Goal: Find specific page/section: Find specific page/section

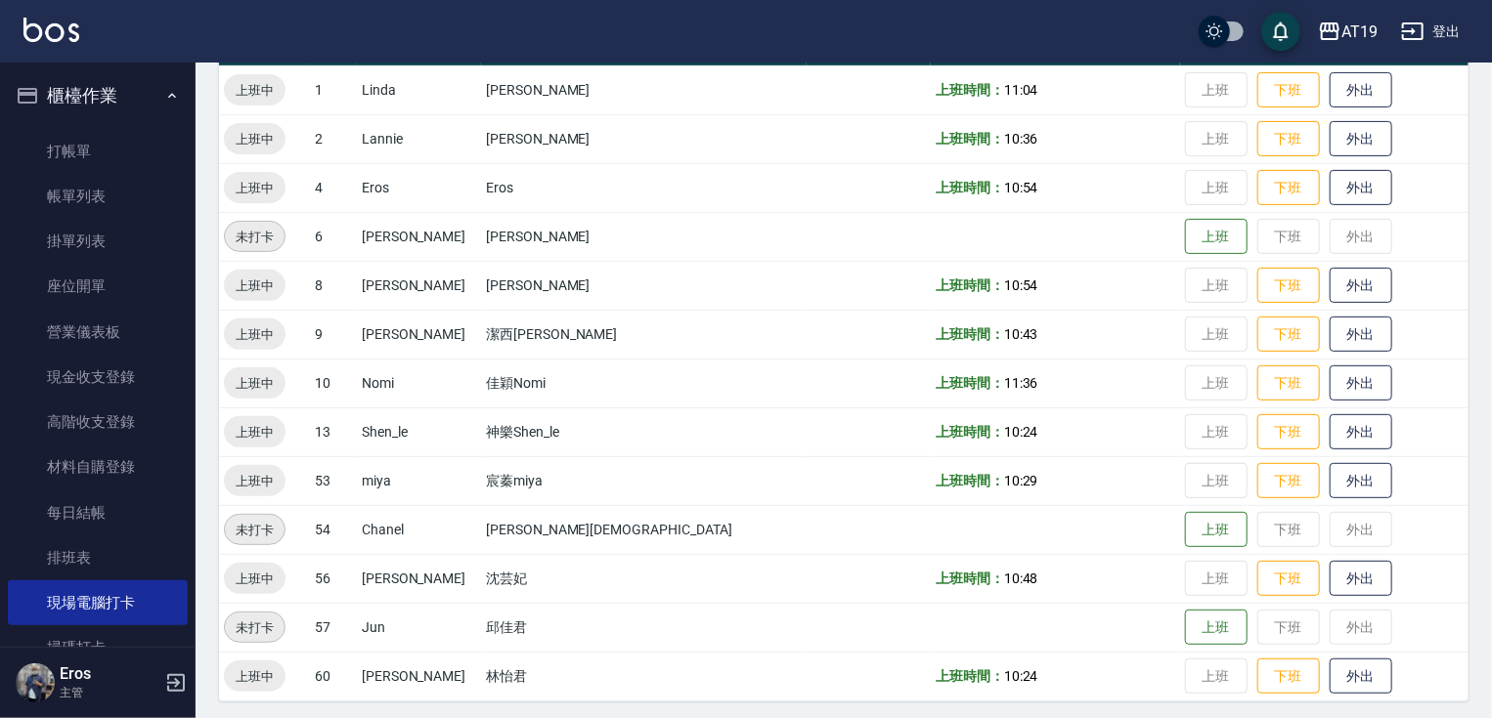
scroll to position [256, 0]
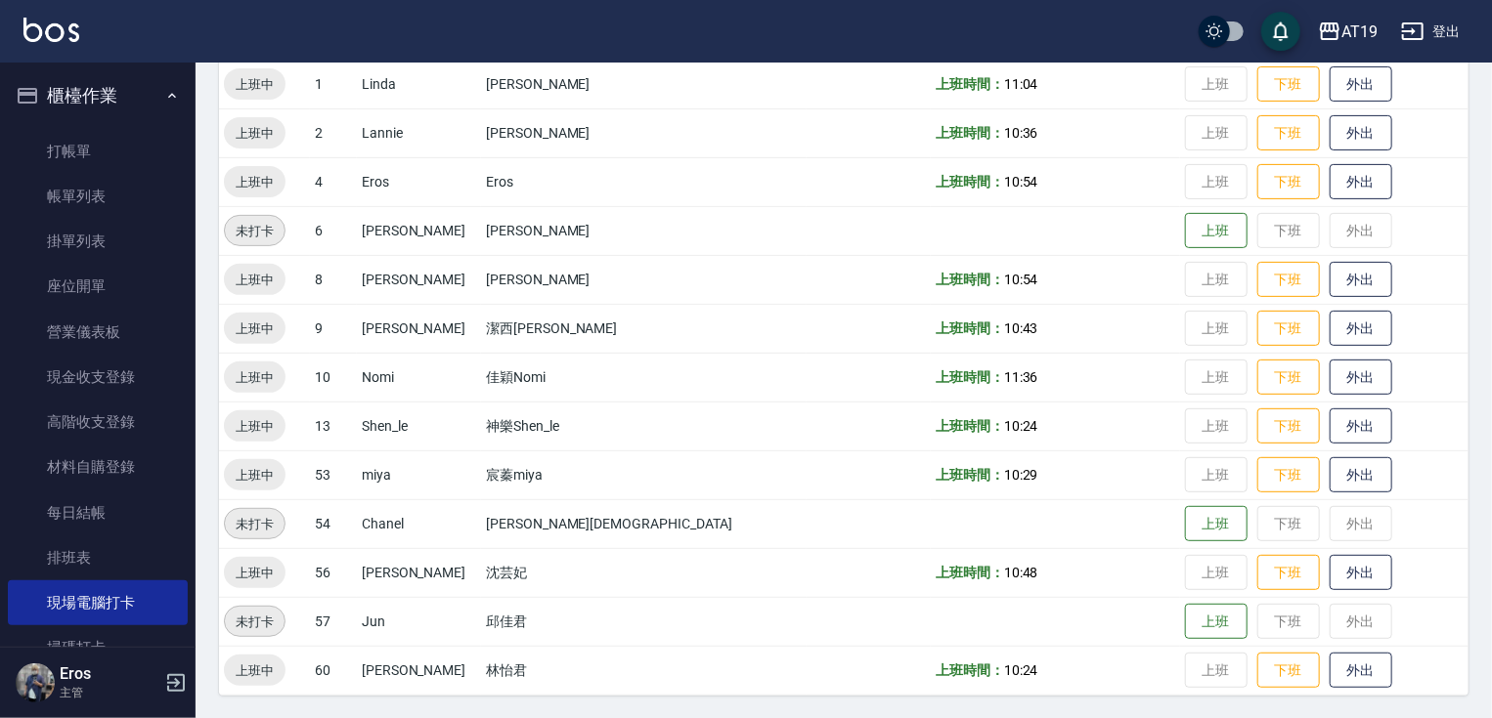
click at [98, 93] on button "櫃檯作業" at bounding box center [98, 95] width 180 height 51
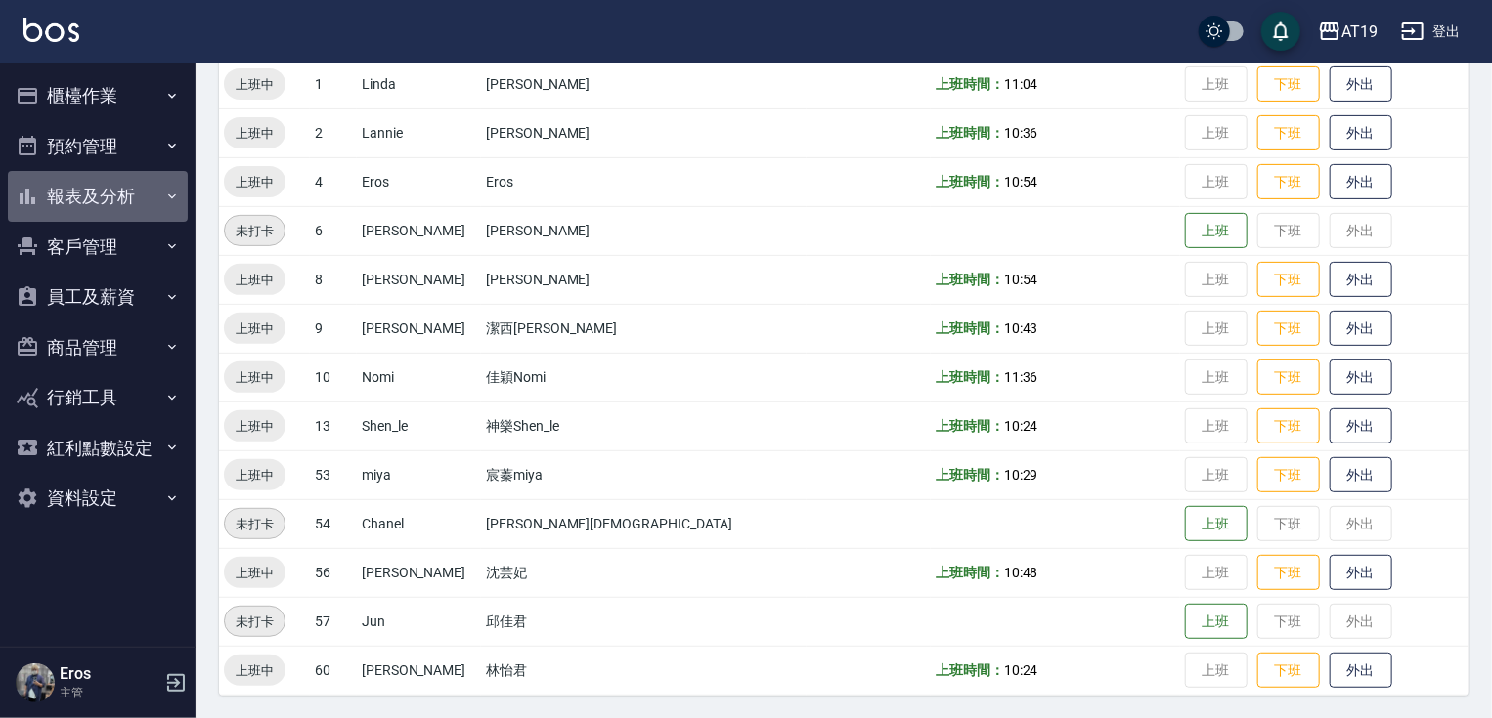
click at [126, 196] on button "報表及分析" at bounding box center [98, 196] width 180 height 51
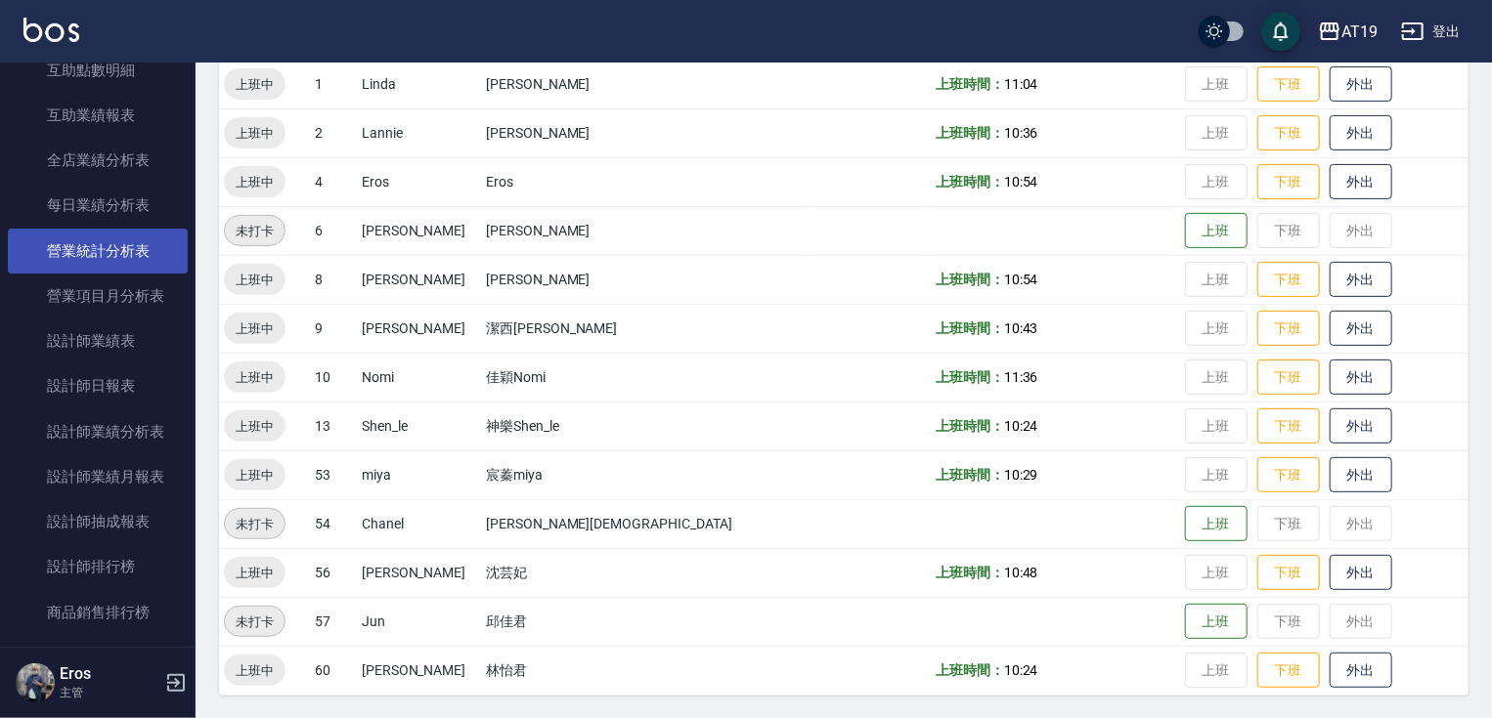
scroll to position [547, 0]
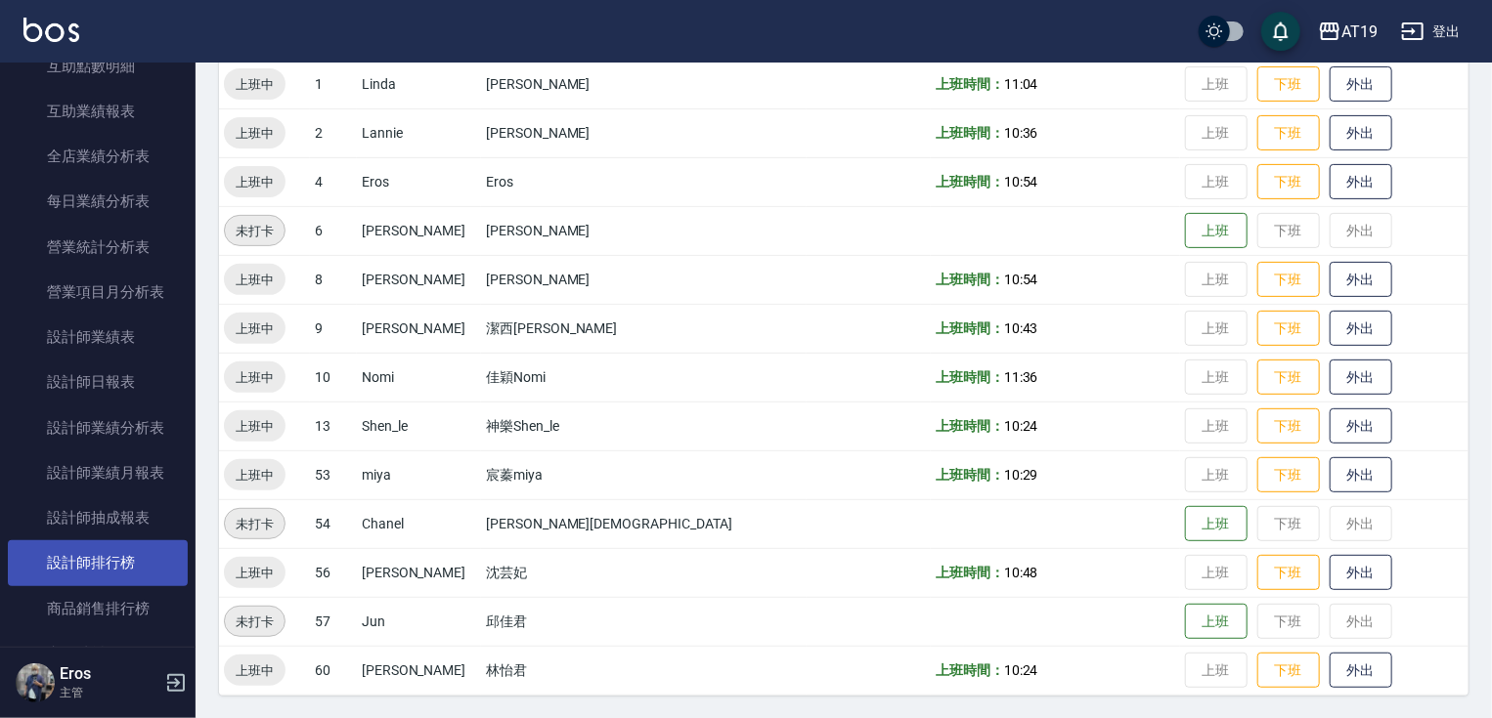
click at [129, 565] on link "設計師排行榜" at bounding box center [98, 563] width 180 height 45
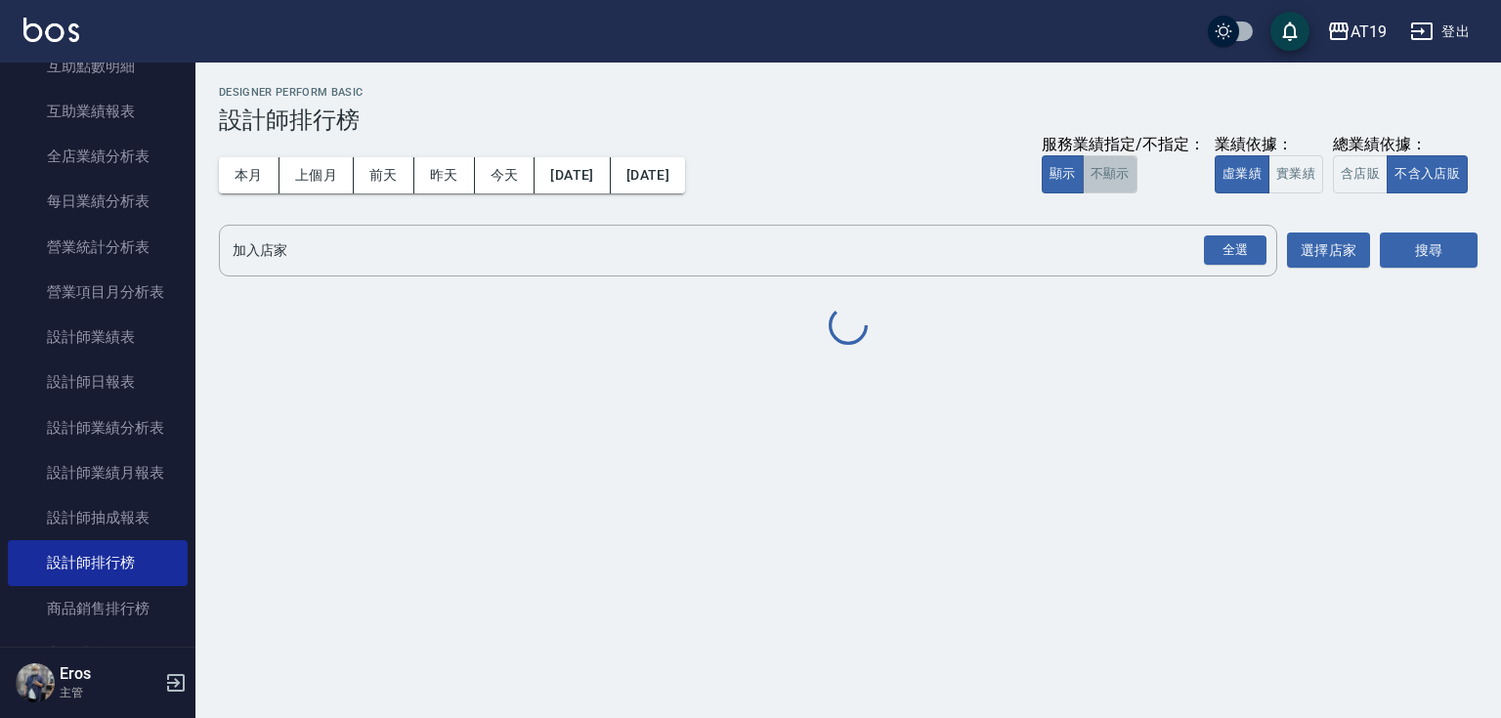
click at [1121, 175] on button "不顯示" at bounding box center [1110, 174] width 55 height 38
click at [1249, 250] on div "全選" at bounding box center [1235, 251] width 63 height 30
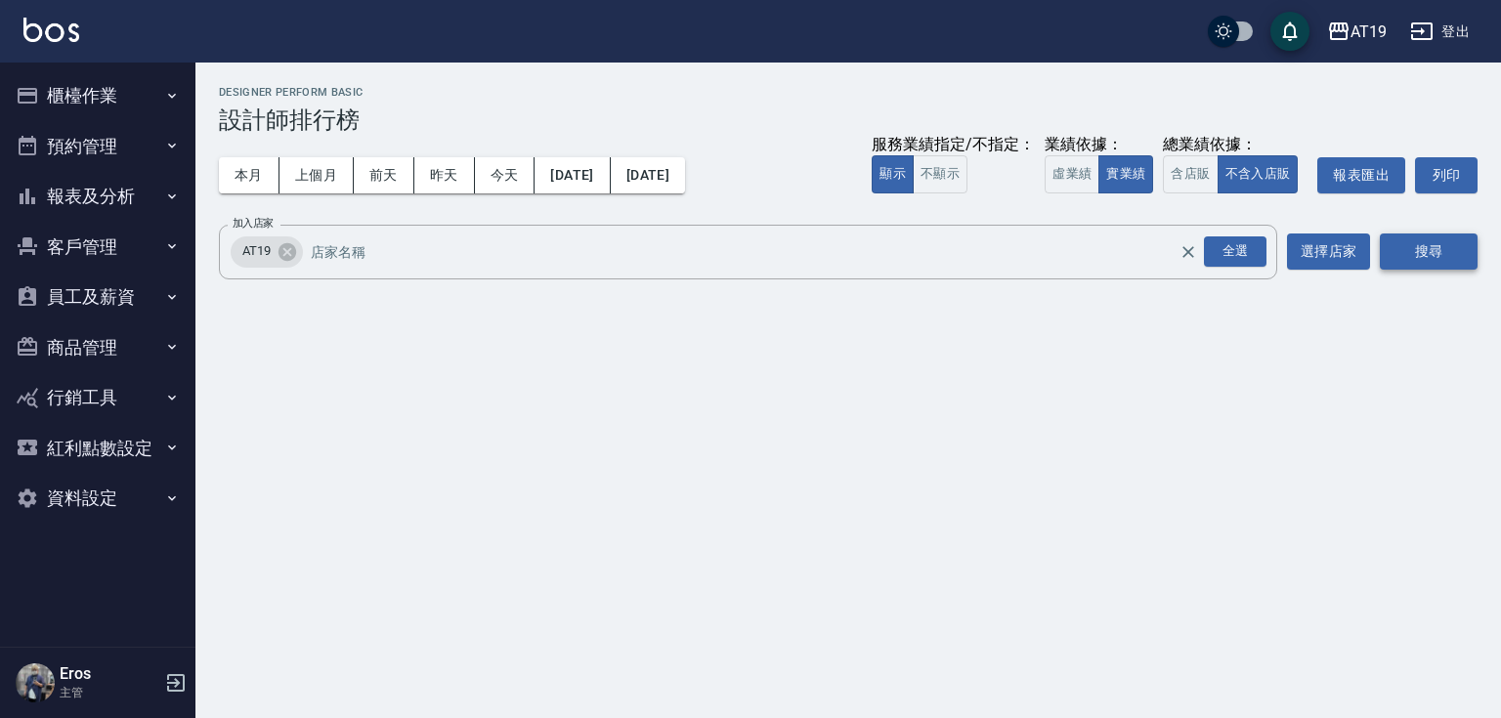
click at [1438, 253] on button "搜尋" at bounding box center [1429, 252] width 98 height 36
